Goal: Transaction & Acquisition: Purchase product/service

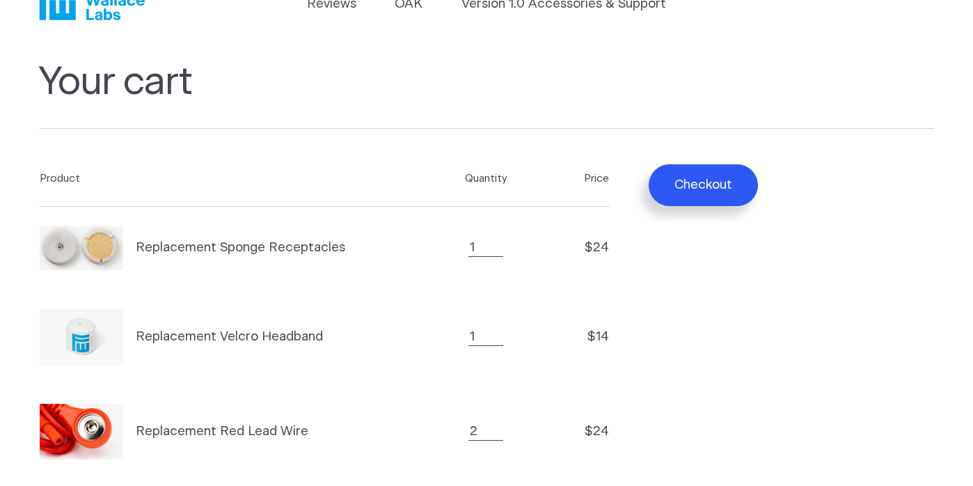
scroll to position [56, 0]
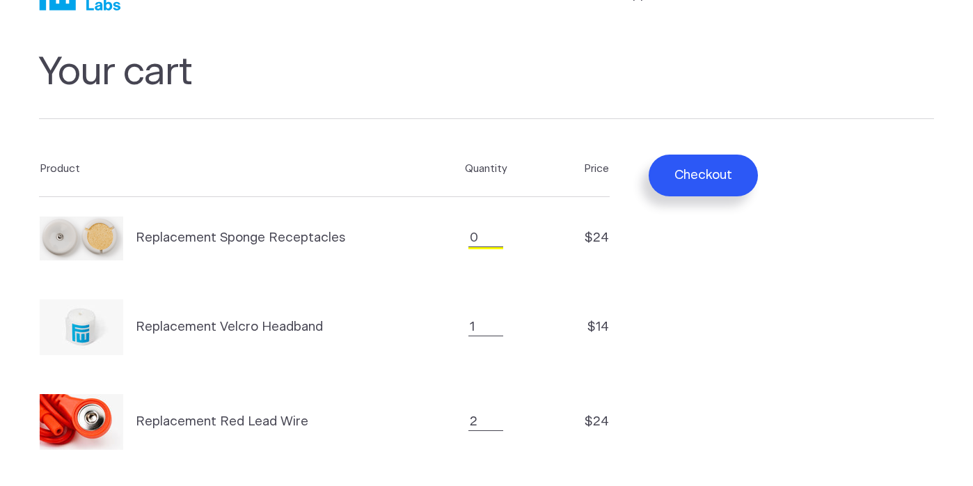
type input "0"
click at [493, 243] on input "0" at bounding box center [485, 238] width 35 height 18
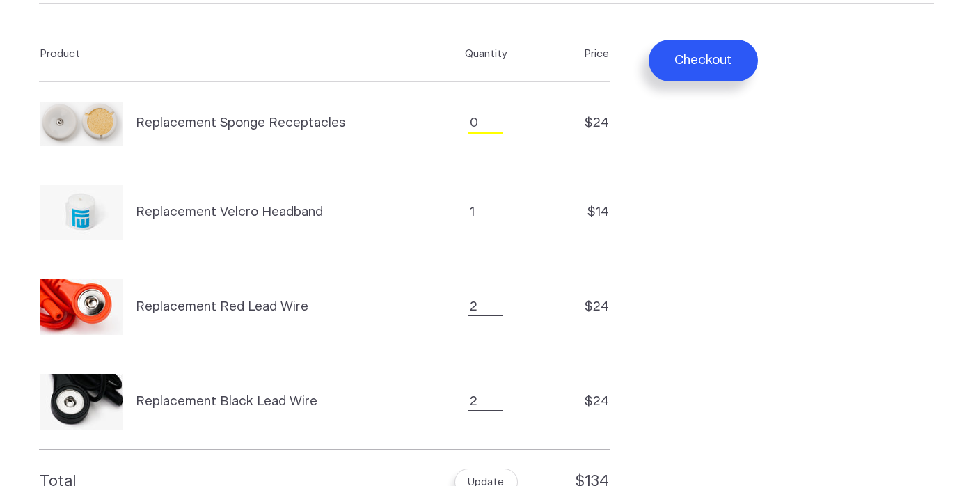
scroll to position [223, 0]
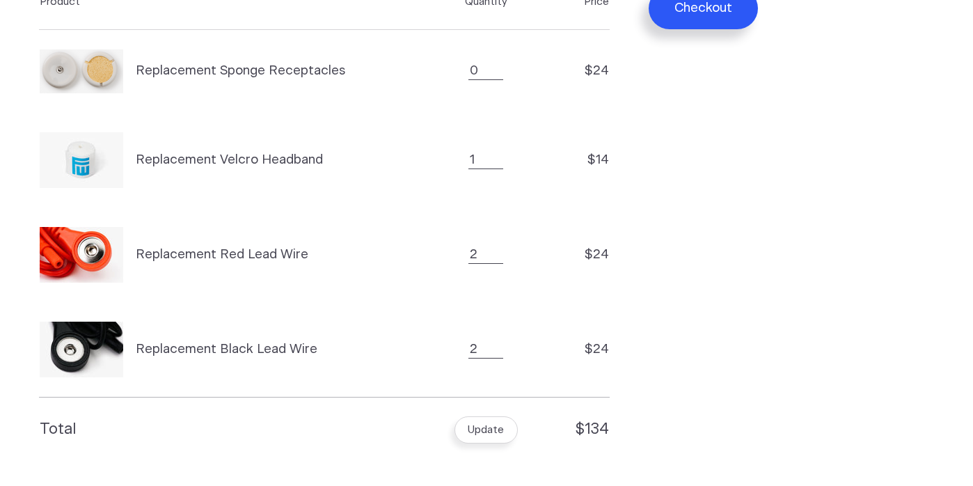
click at [487, 431] on button "Update" at bounding box center [485, 429] width 63 height 27
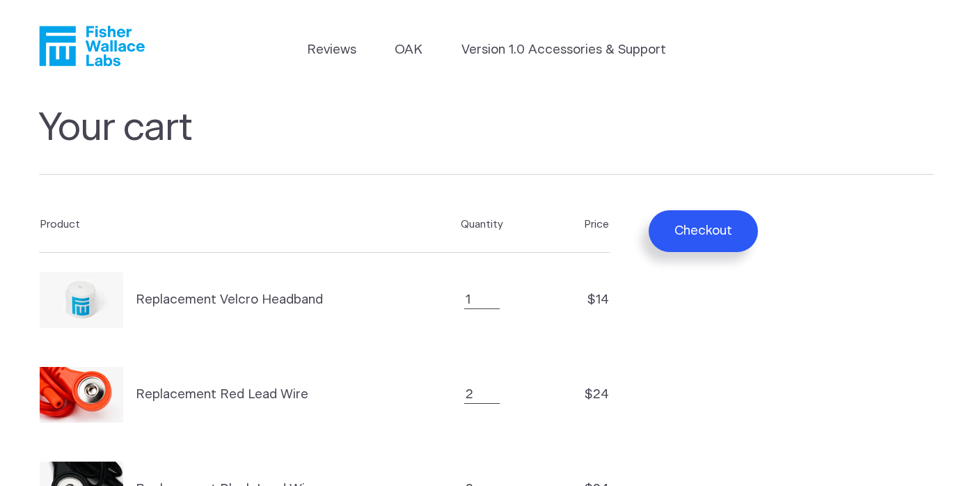
click at [676, 229] on button "Checkout" at bounding box center [703, 231] width 109 height 42
